Goal: Find specific page/section: Find specific page/section

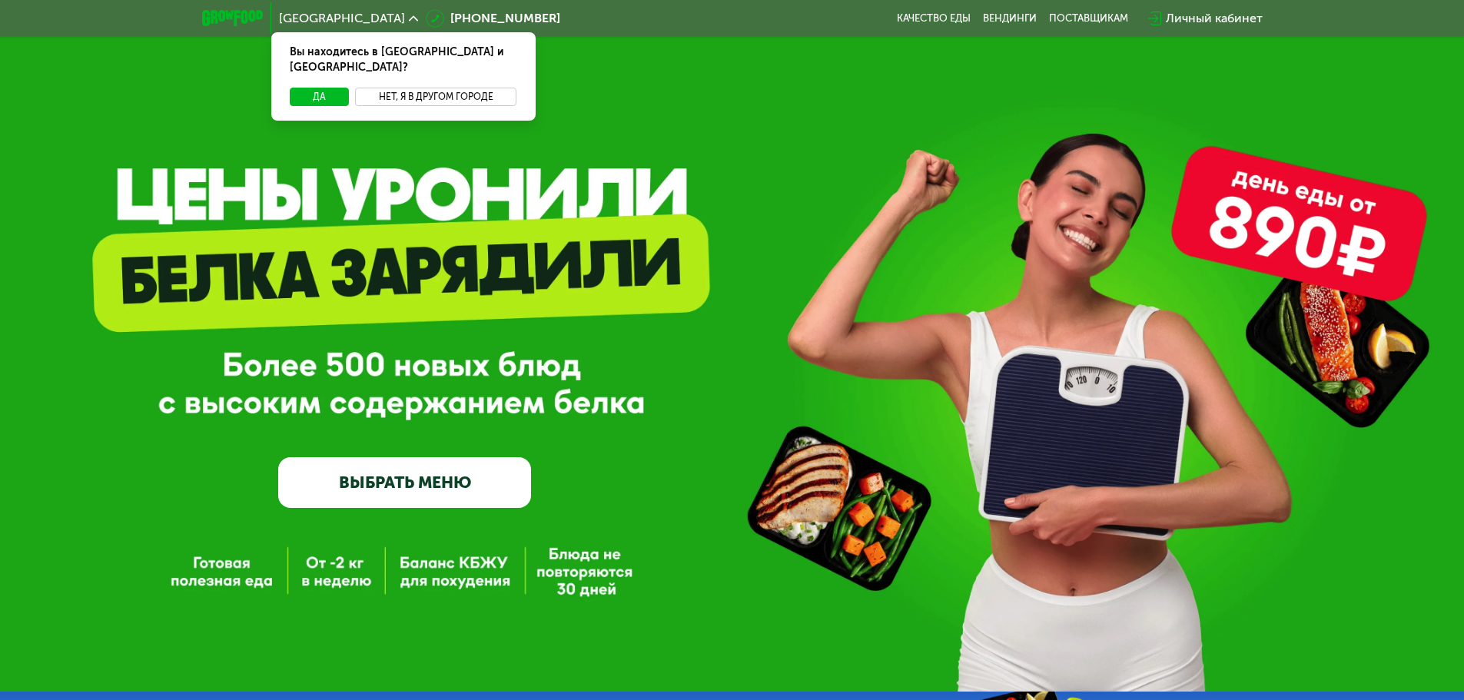
click at [406, 88] on button "Нет, я в другом городе" at bounding box center [436, 97] width 162 height 18
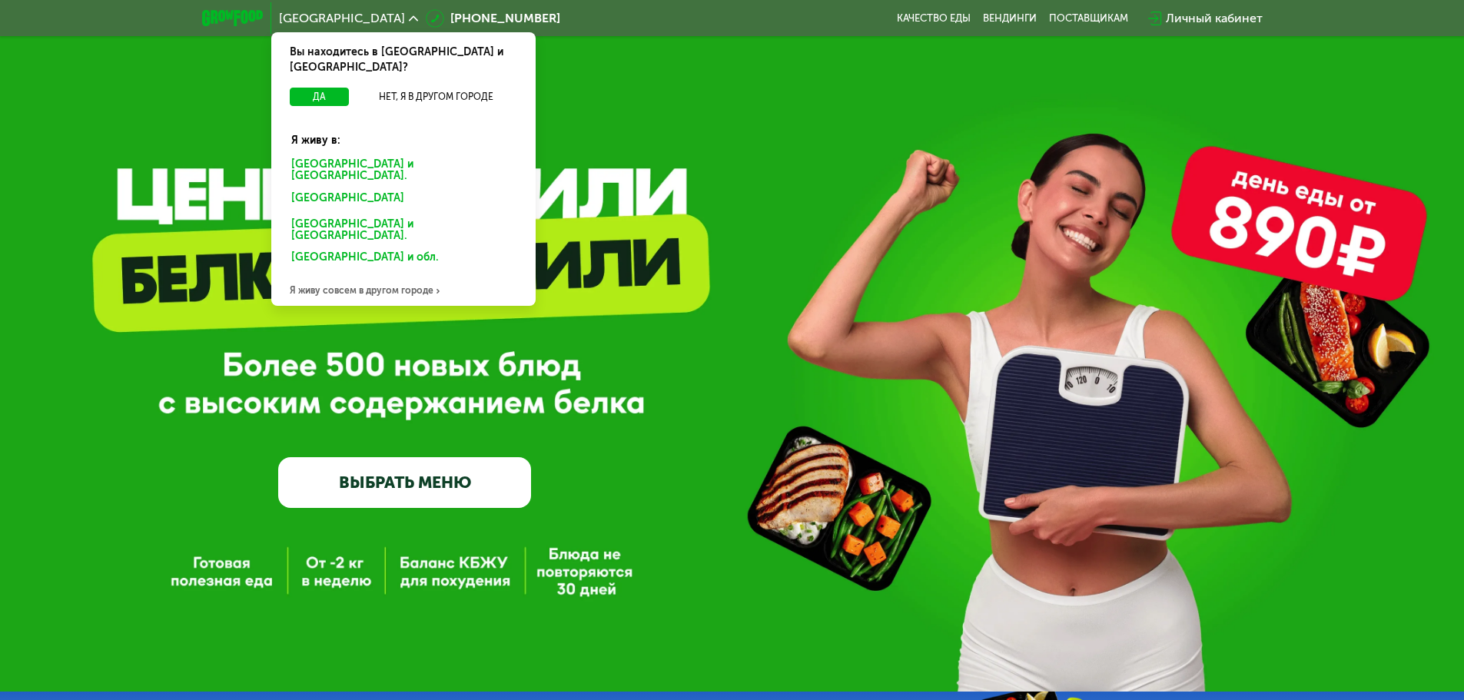
click at [403, 275] on div "Я живу совсем в другом городе" at bounding box center [403, 290] width 264 height 31
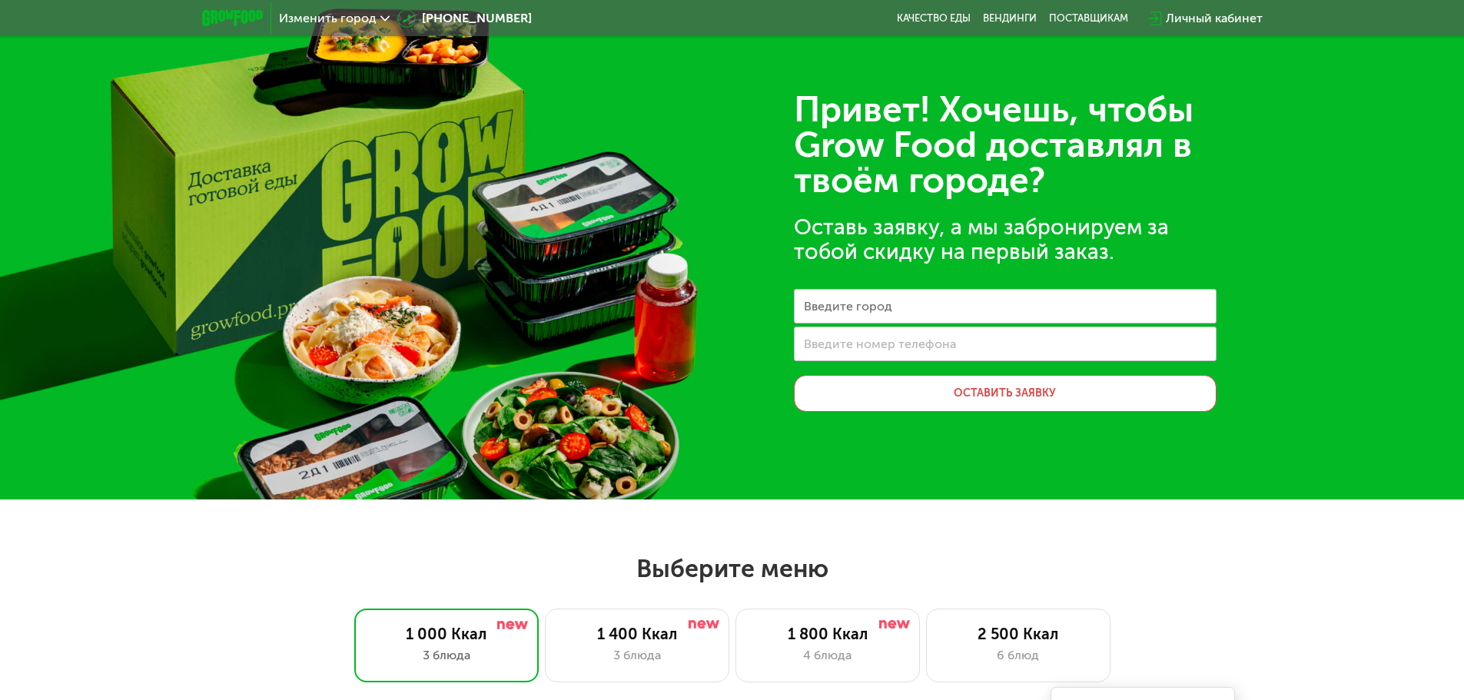
click at [883, 310] on label "Введите город" at bounding box center [848, 306] width 88 height 8
click at [883, 310] on input "Введите город" at bounding box center [1005, 306] width 423 height 35
click at [752, 235] on div "Привет! Хочешь, чтобы Grow Food доставлял в твоём городе? Оставь заявку, а мы з…" at bounding box center [732, 249] width 1464 height 499
click at [217, 8] on div at bounding box center [232, 17] width 77 height 31
click at [250, 20] on img at bounding box center [232, 18] width 61 height 16
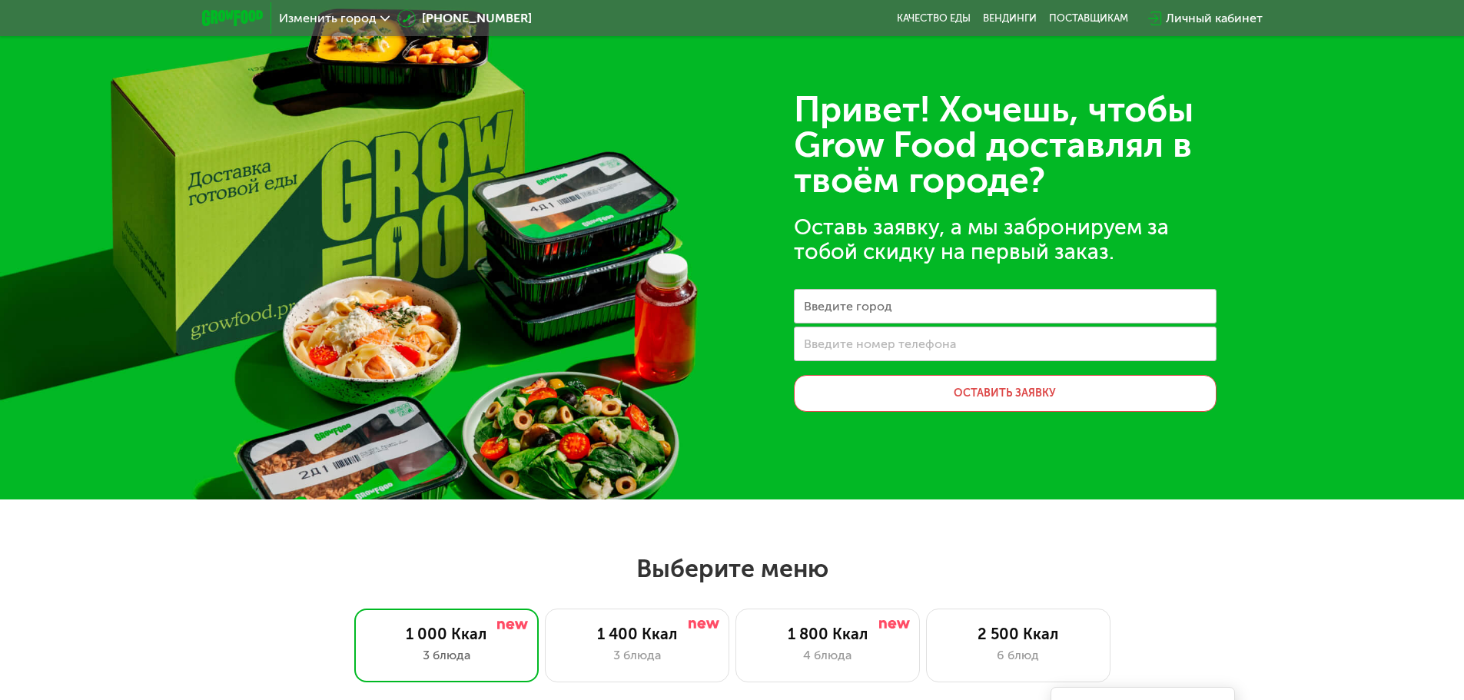
click at [260, 16] on img at bounding box center [232, 18] width 61 height 16
click at [303, 18] on span "Изменить город" at bounding box center [328, 18] width 98 height 12
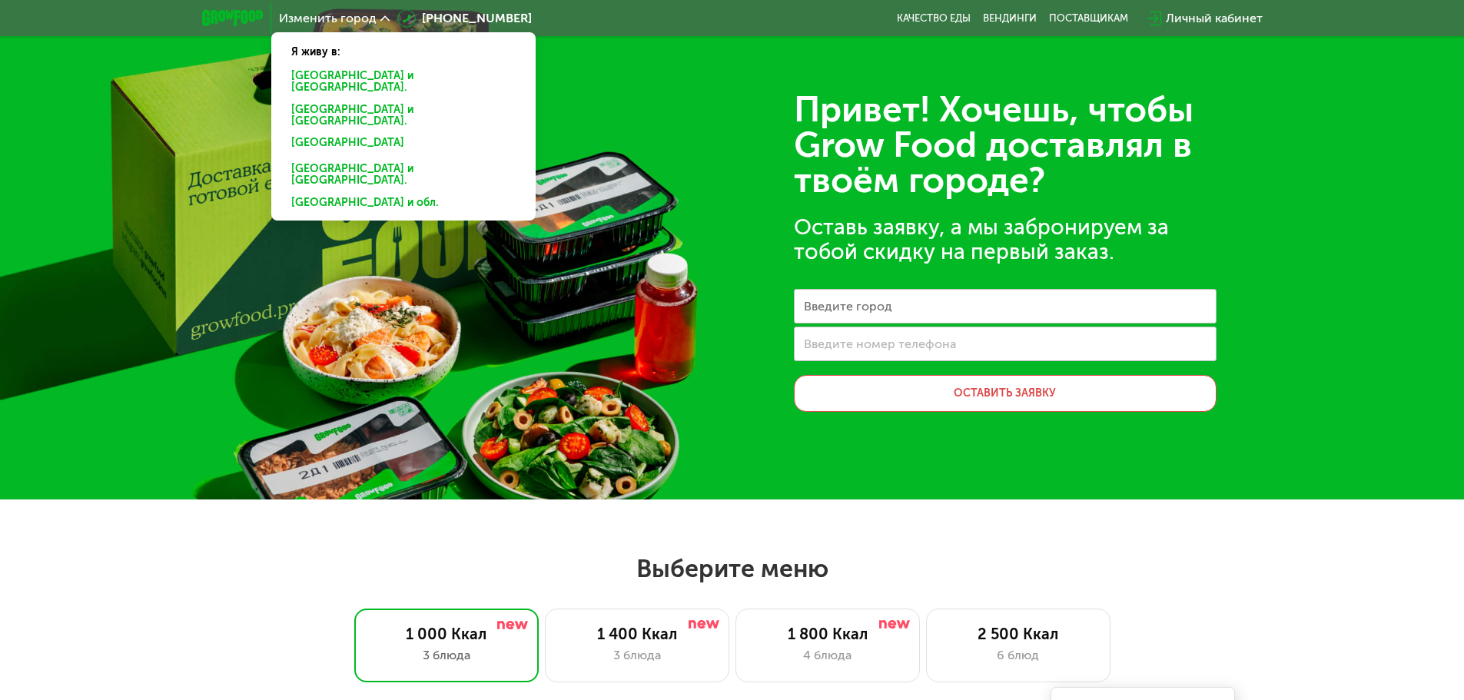
click at [317, 133] on div "[GEOGRAPHIC_DATA] и [GEOGRAPHIC_DATA]." at bounding box center [403, 145] width 246 height 25
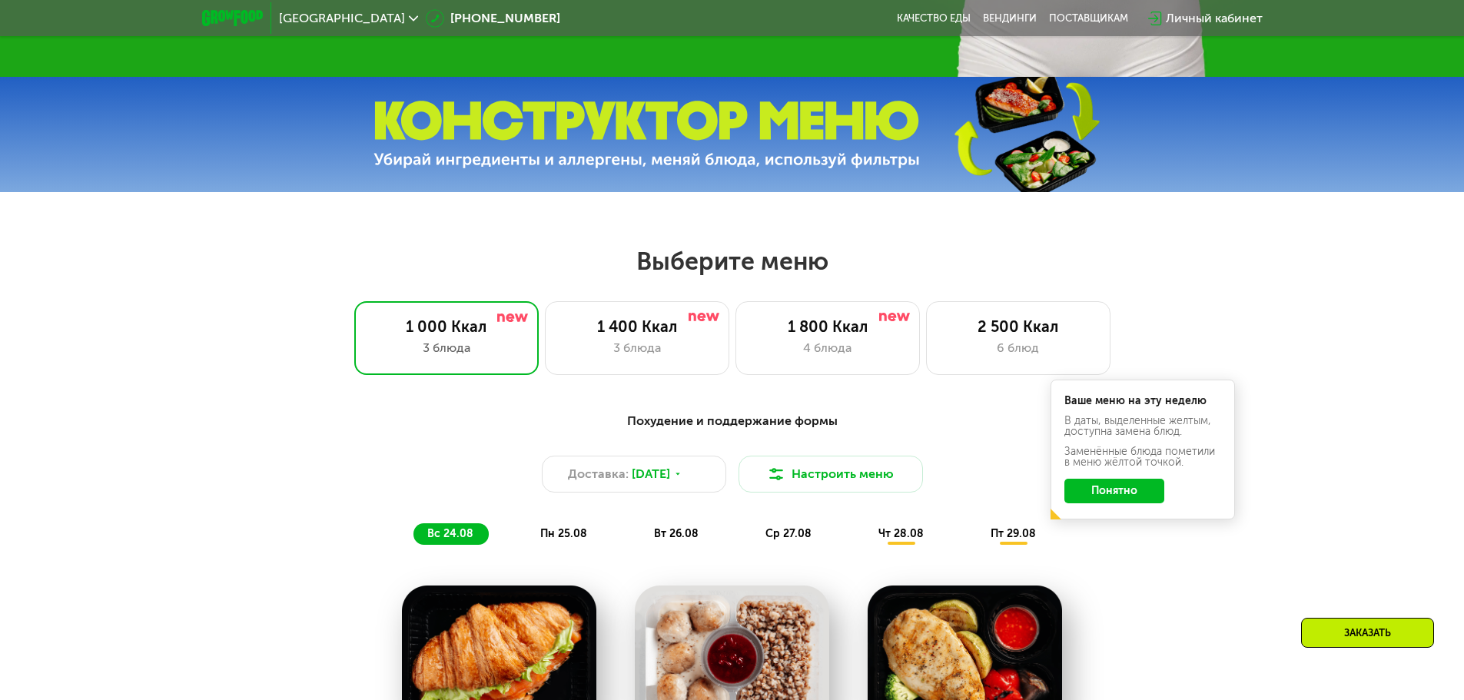
scroll to position [922, 0]
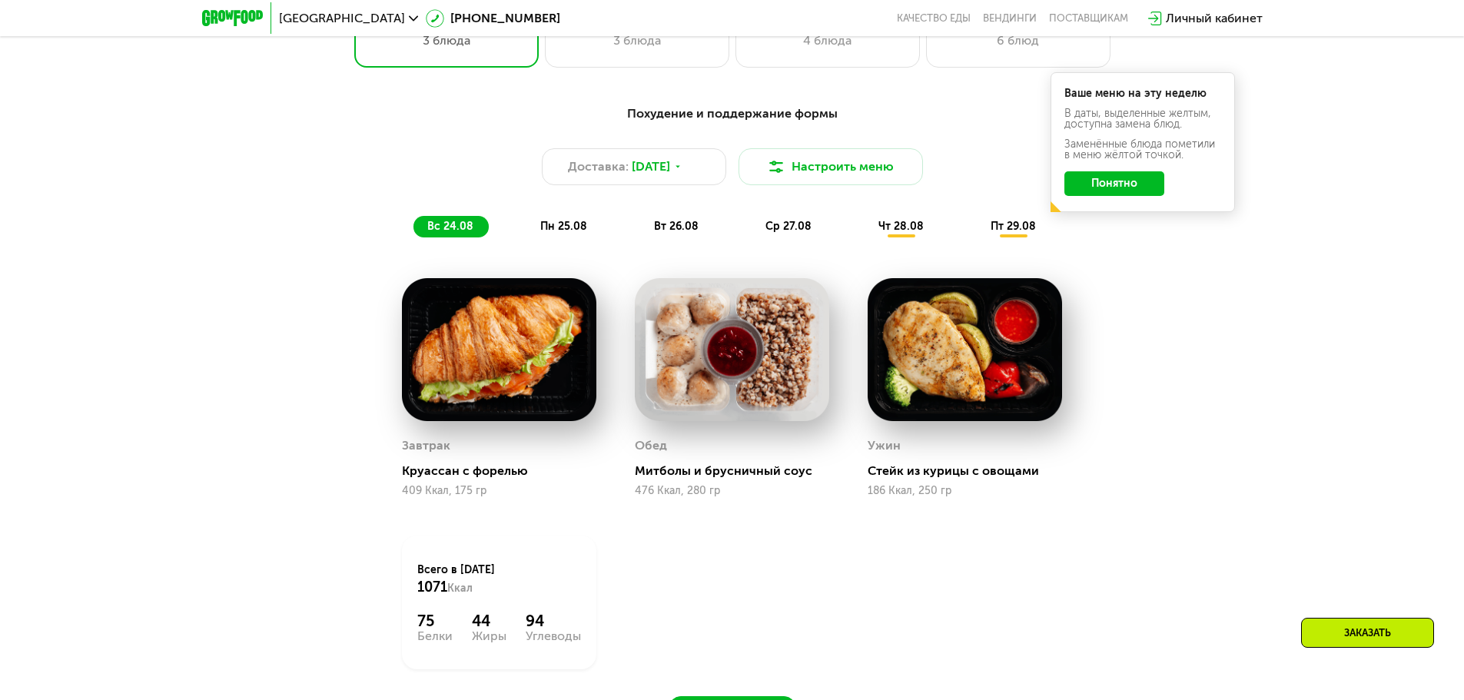
click at [1119, 191] on button "Понятно" at bounding box center [1114, 183] width 100 height 25
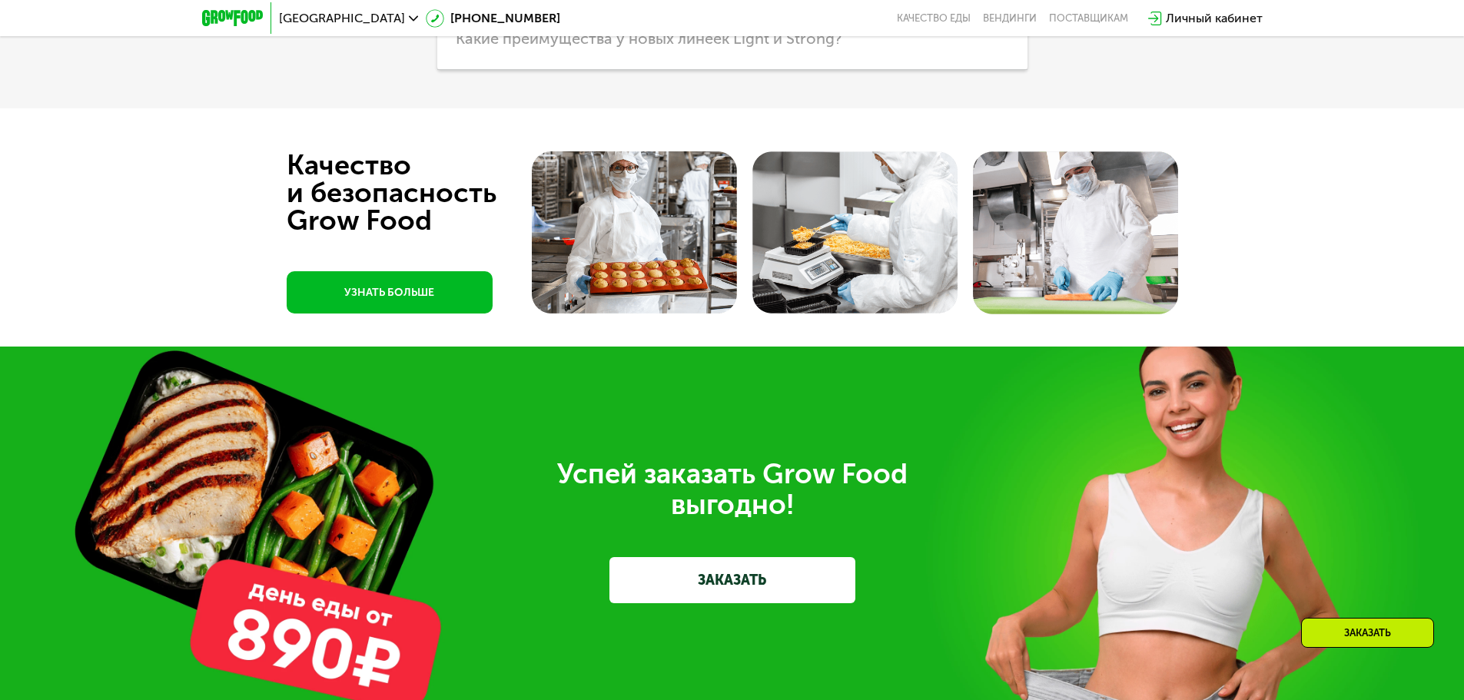
scroll to position [4712, 0]
